Goal: Task Accomplishment & Management: Manage account settings

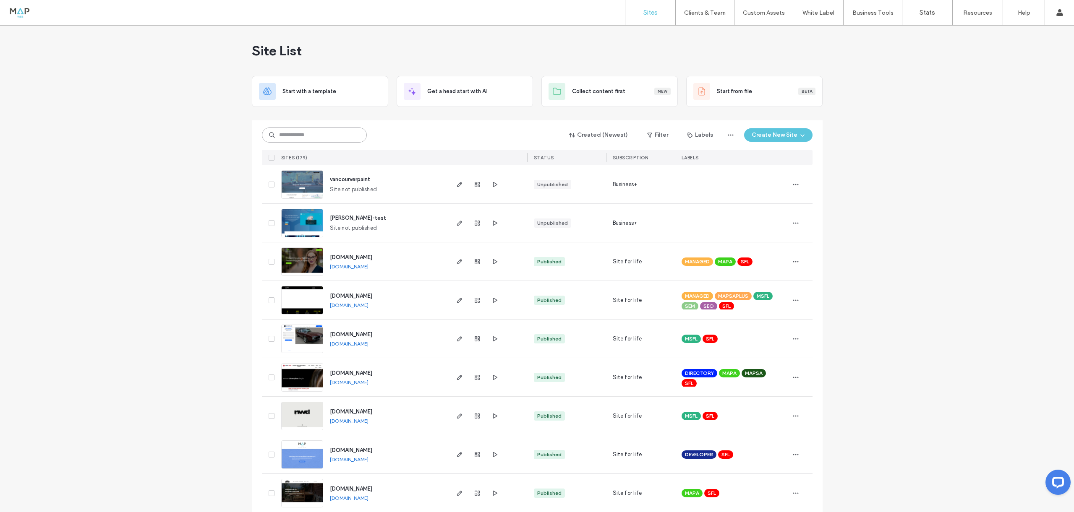
click at [292, 132] on input at bounding box center [314, 135] width 105 height 15
type input "****"
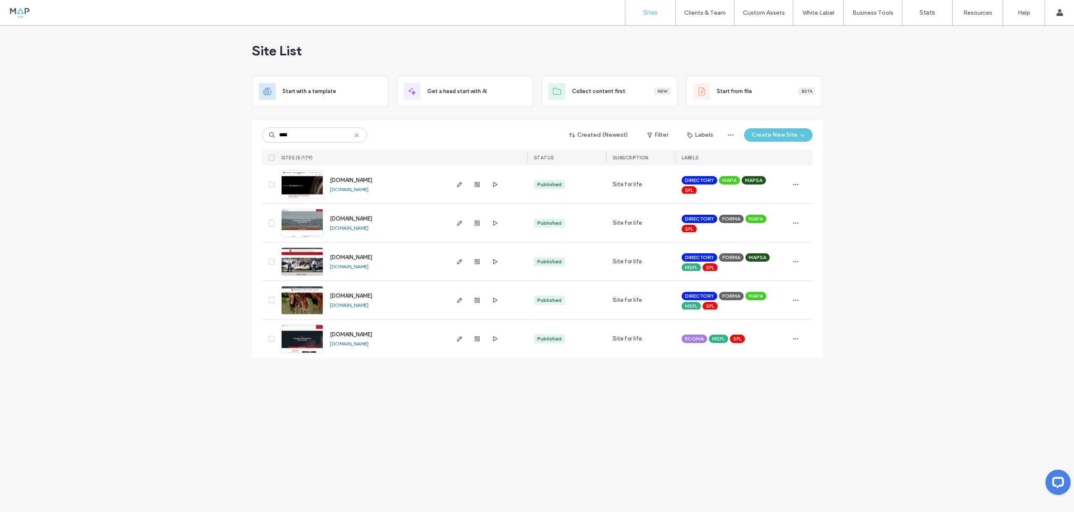
click at [304, 178] on img at bounding box center [302, 199] width 41 height 57
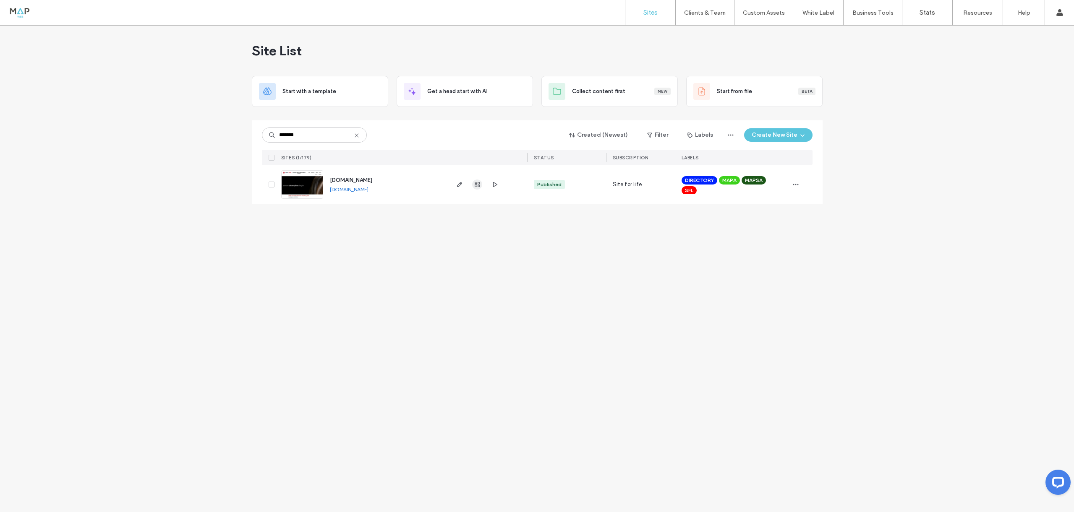
type input "*******"
click at [481, 181] on span "button" at bounding box center [477, 185] width 10 height 10
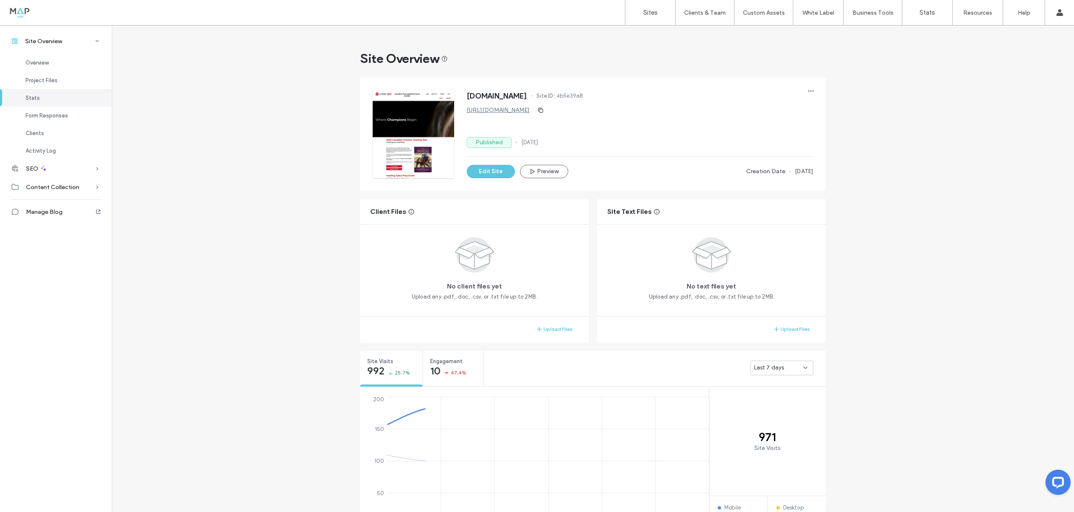
scroll to position [651, 0]
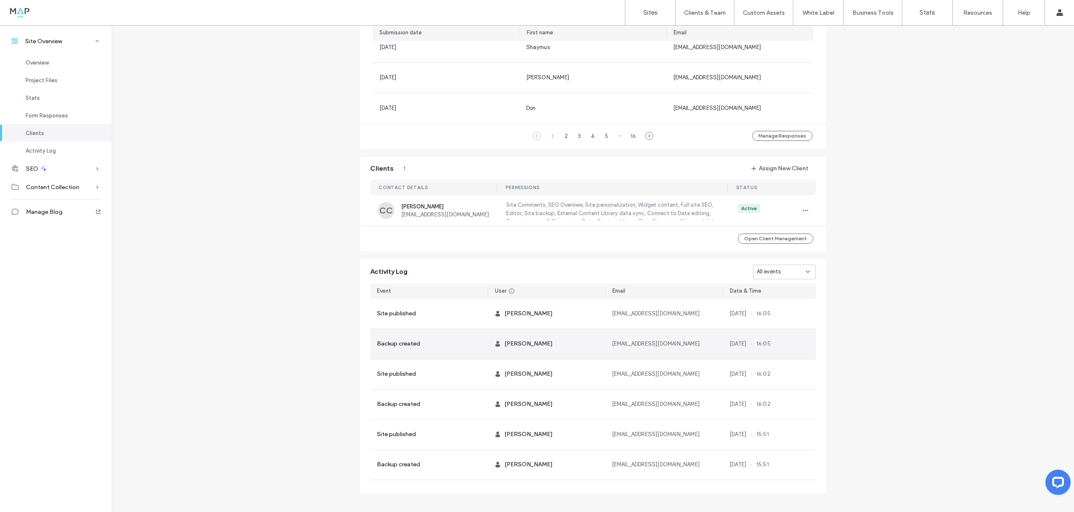
scroll to position [643, 0]
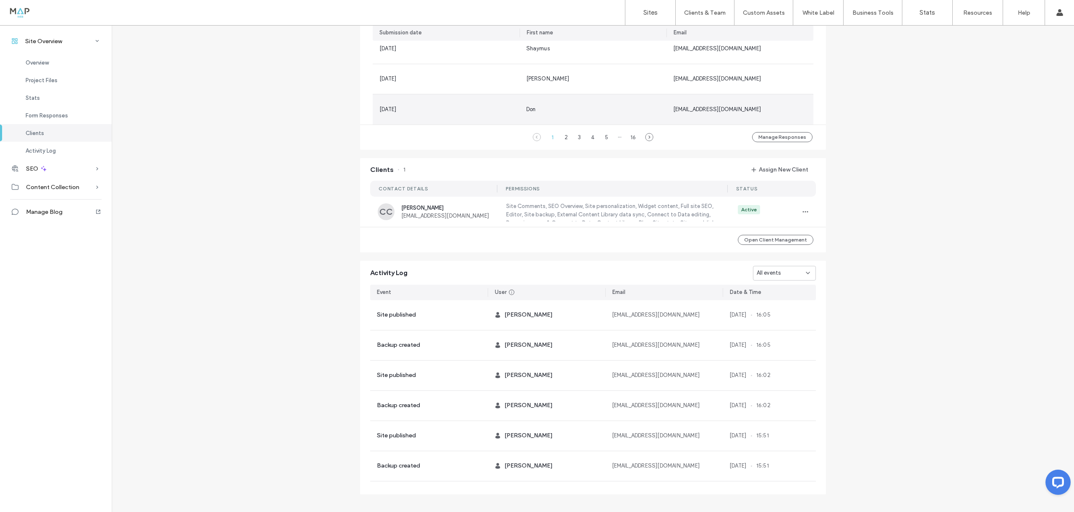
scroll to position [46, 0]
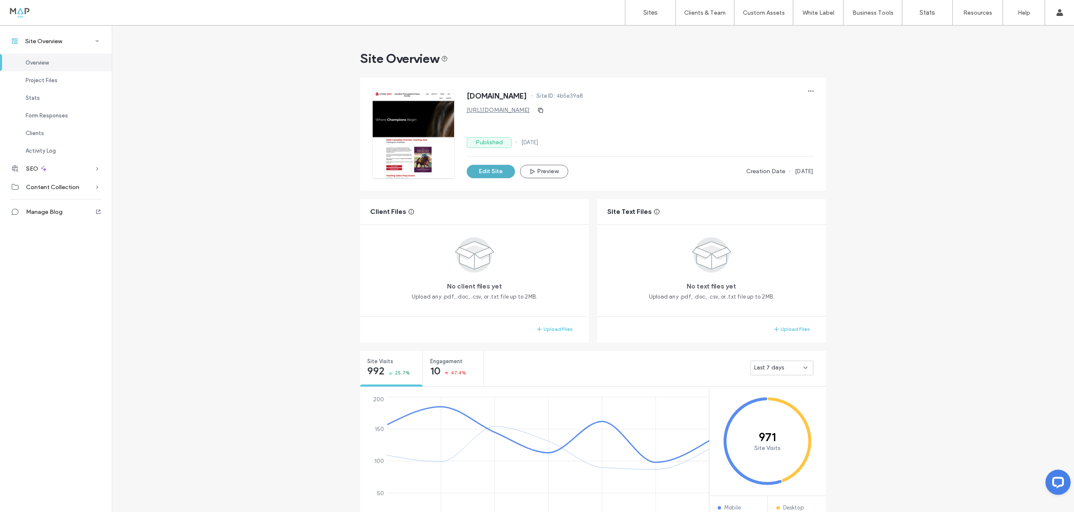
click at [493, 173] on button "Edit Site" at bounding box center [491, 171] width 48 height 13
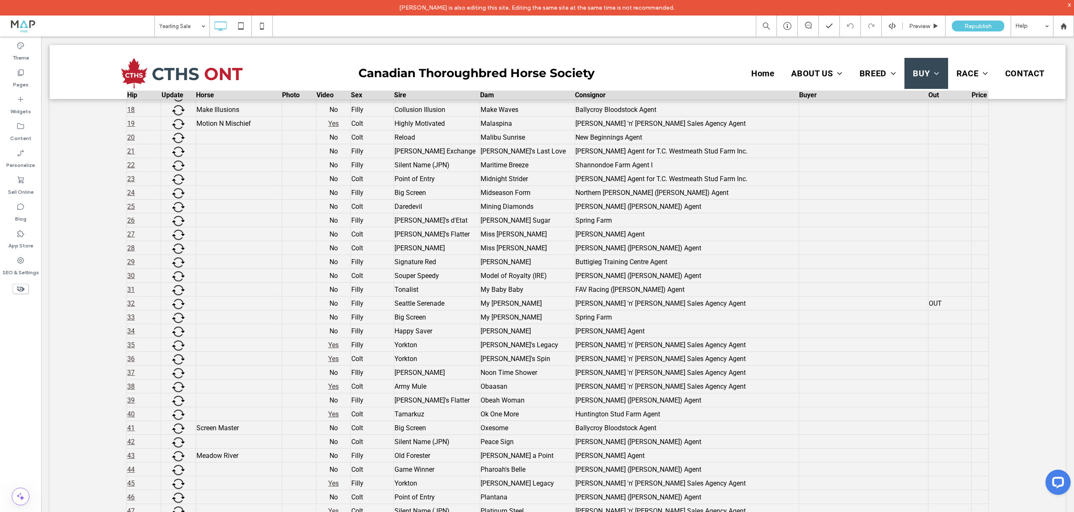
scroll to position [599, 0]
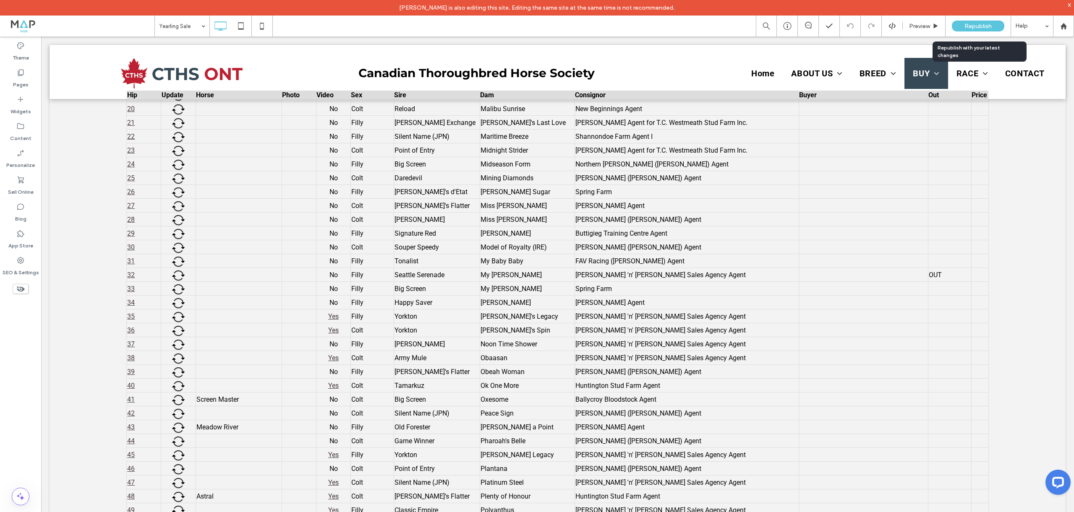
click at [975, 24] on span "Republish" at bounding box center [978, 26] width 27 height 7
